Goal: Navigation & Orientation: Find specific page/section

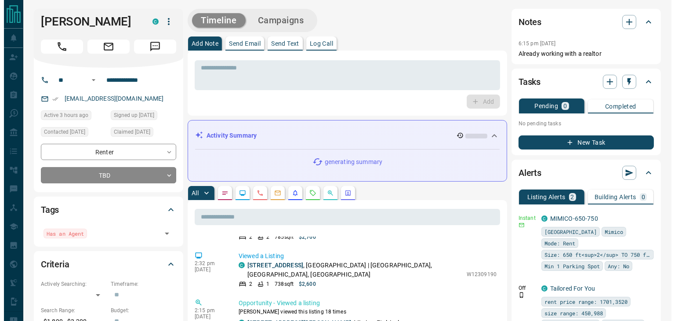
scroll to position [747, 0]
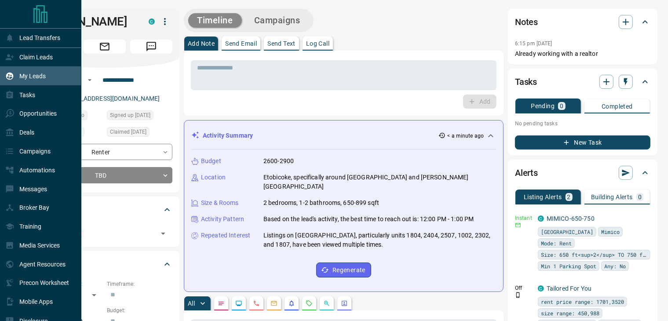
click at [41, 80] on p "My Leads" at bounding box center [32, 76] width 26 height 7
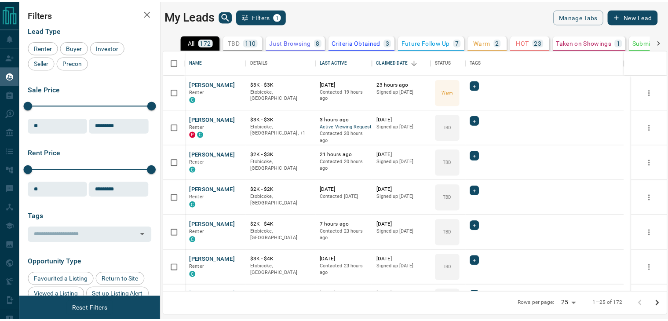
scroll to position [235, 502]
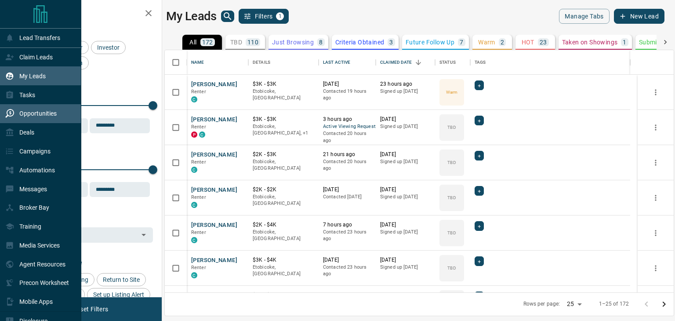
click at [44, 113] on p "Opportunities" at bounding box center [37, 113] width 37 height 7
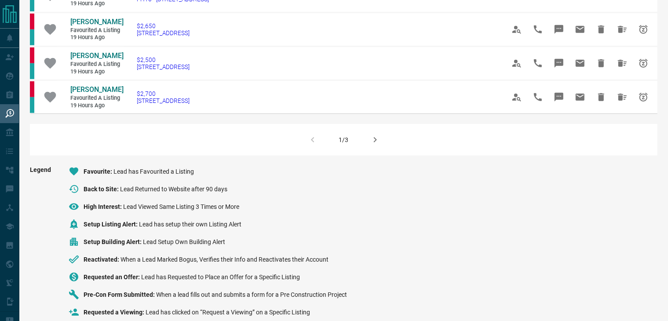
scroll to position [660, 0]
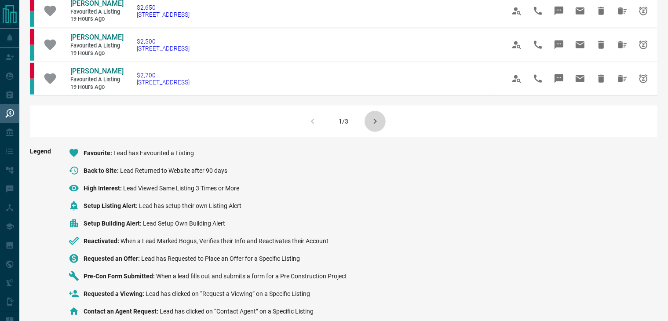
click at [378, 116] on icon "button" at bounding box center [375, 121] width 11 height 11
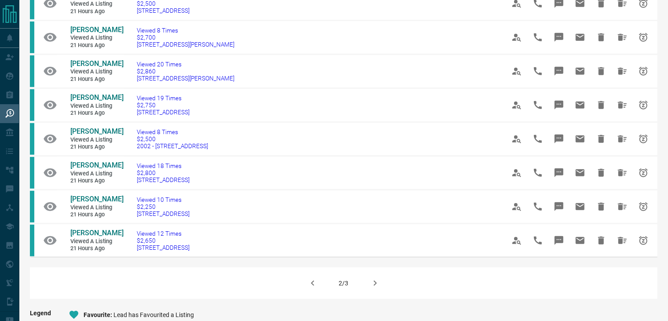
scroll to position [484, 0]
click at [370, 277] on icon "button" at bounding box center [375, 282] width 11 height 11
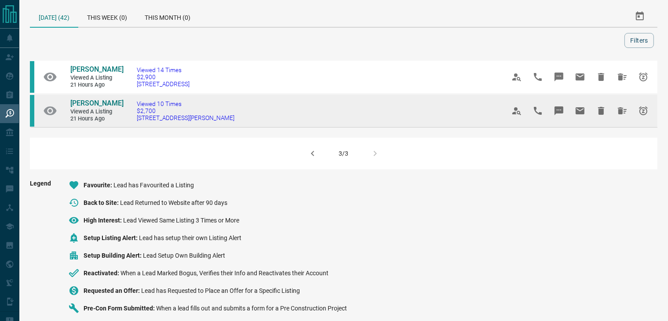
scroll to position [0, 0]
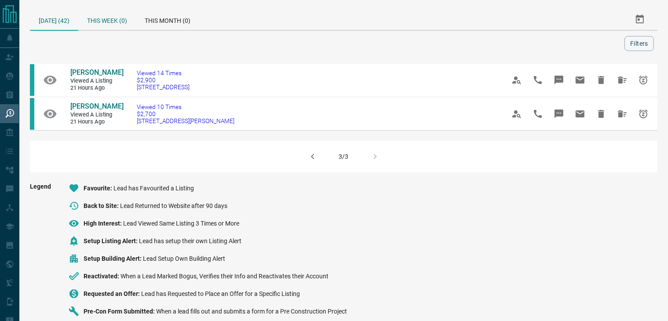
click at [116, 22] on div "This Week (0)" at bounding box center [107, 19] width 58 height 21
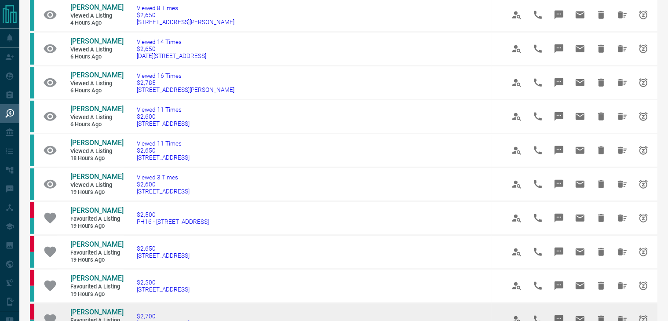
scroll to position [683, 0]
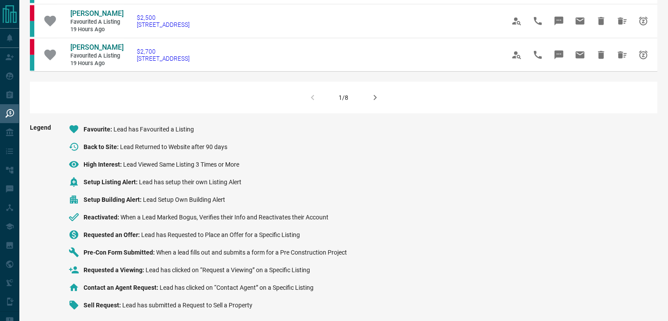
click at [376, 95] on icon "button" at bounding box center [375, 97] width 11 height 11
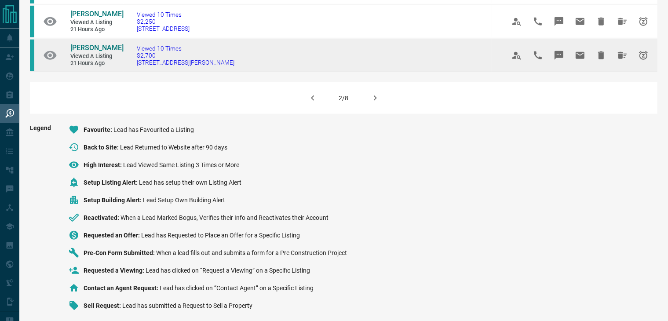
scroll to position [669, 0]
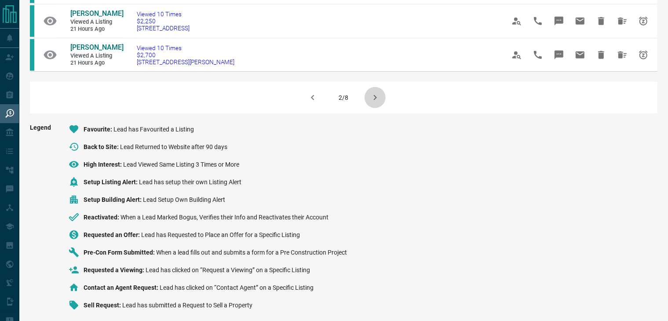
click at [375, 95] on icon "button" at bounding box center [374, 97] width 3 height 5
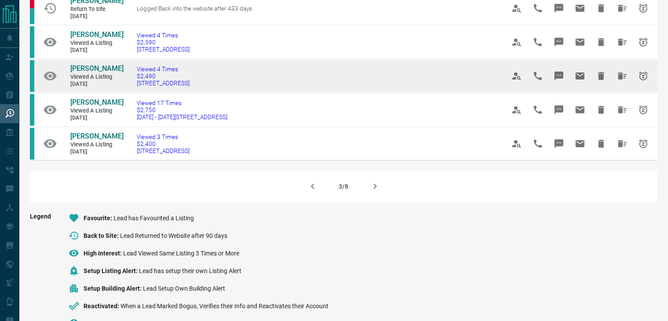
scroll to position [546, 0]
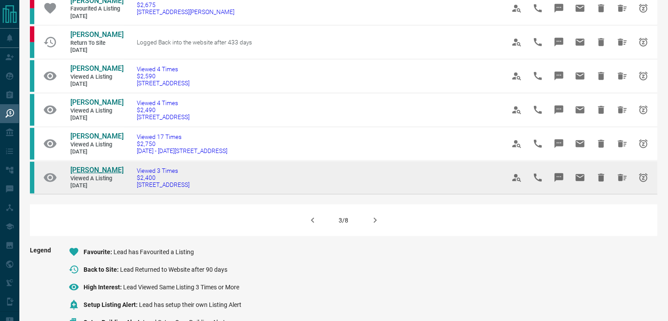
click at [80, 166] on span "[PERSON_NAME]" at bounding box center [96, 170] width 53 height 8
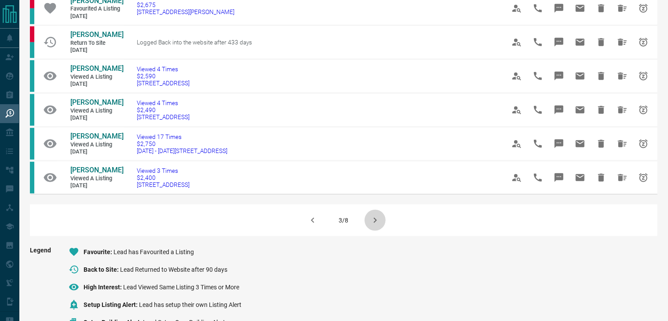
click at [375, 226] on icon "button" at bounding box center [375, 220] width 11 height 11
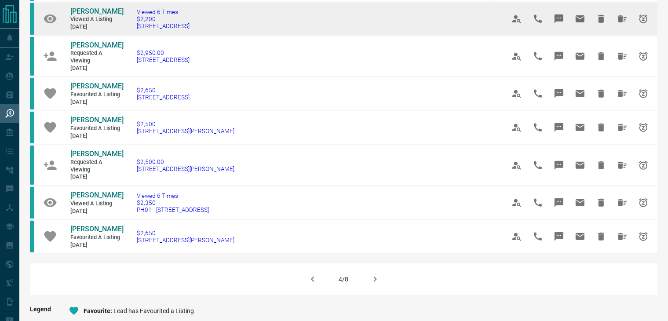
scroll to position [572, 0]
